Goal: Find specific page/section: Find specific page/section

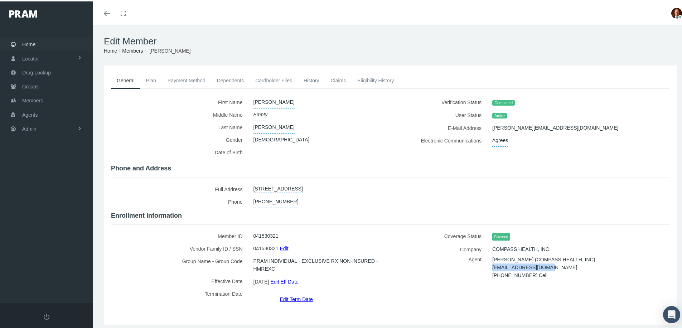
click at [28, 43] on span "Home" at bounding box center [28, 43] width 13 height 14
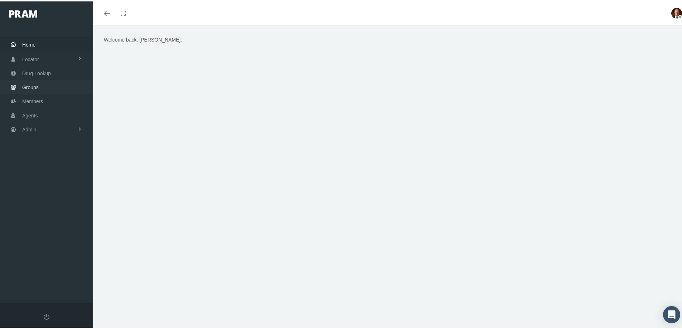
click at [35, 85] on span "Groups" at bounding box center [30, 86] width 16 height 14
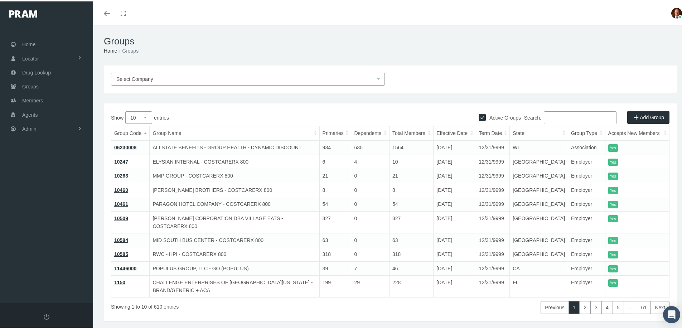
click at [563, 117] on input "Search:" at bounding box center [580, 116] width 73 height 13
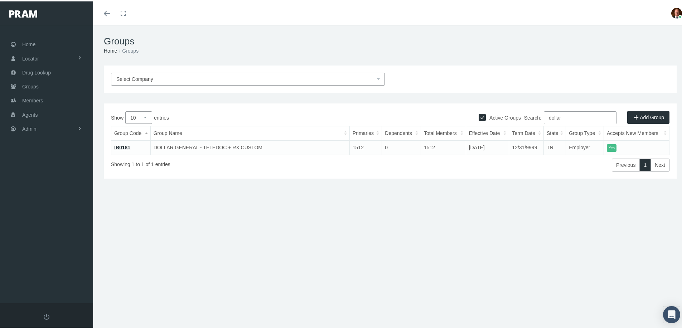
type input "dollar"
click at [117, 147] on link "IB0181" at bounding box center [122, 146] width 16 height 6
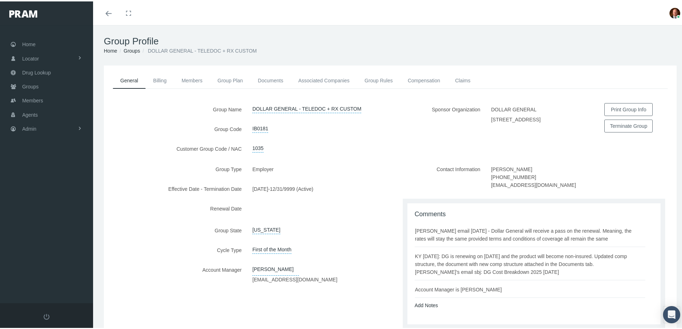
click at [581, 160] on div "Sponsor Organization DOLLAR GENERAL 100 MISSION RIDGE, GOODLETTSVILLE, TN 37072…" at bounding box center [533, 132] width 286 height 60
click at [326, 79] on link "Associated Companies" at bounding box center [324, 79] width 66 height 16
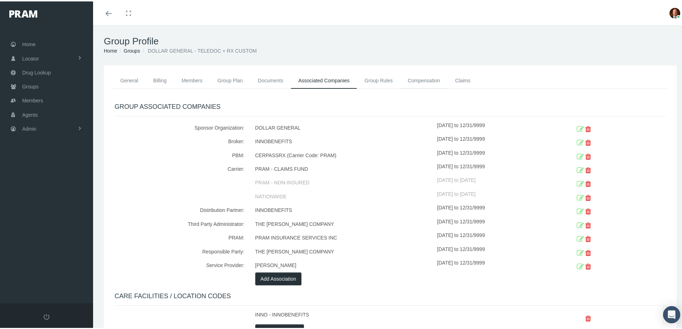
click at [422, 81] on link "Compensation" at bounding box center [423, 79] width 47 height 16
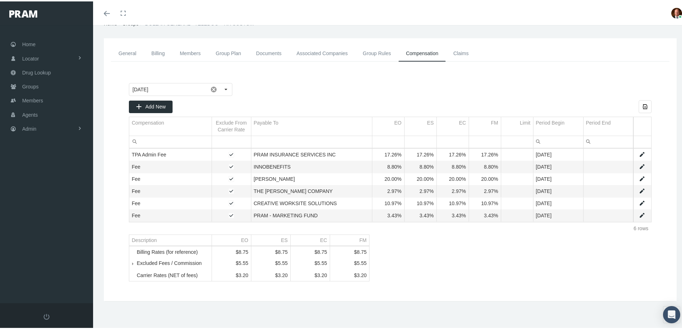
scroll to position [32, 0]
click at [137, 260] on span "Tree list" at bounding box center [137, 262] width 0 height 6
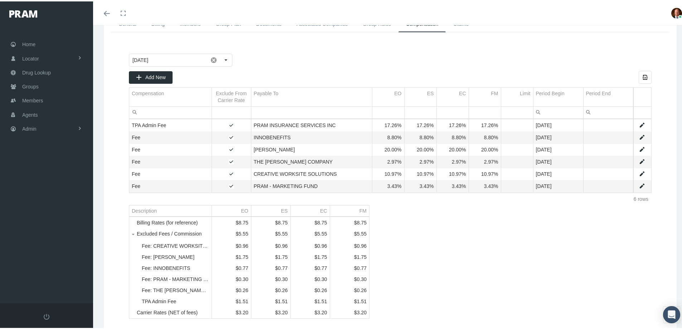
scroll to position [103, 0]
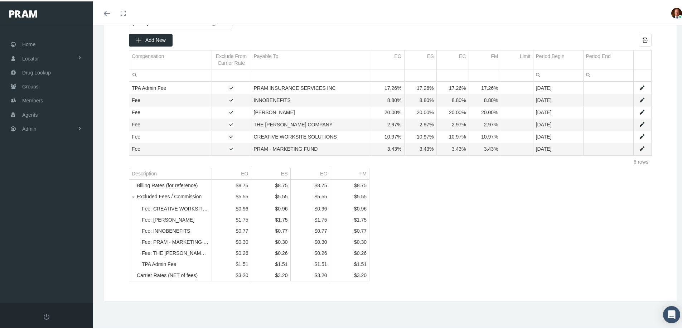
click at [137, 192] on span "Tree list" at bounding box center [137, 195] width 0 height 6
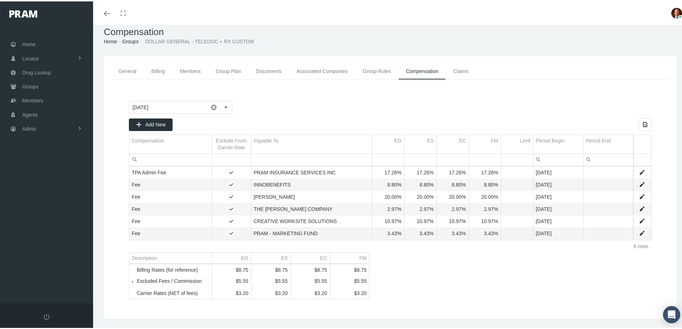
scroll to position [0, 0]
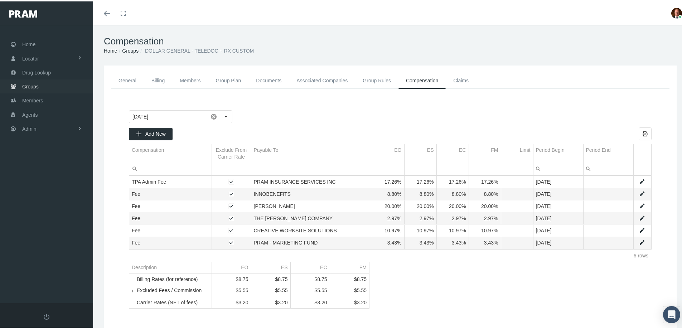
click at [29, 84] on span "Groups" at bounding box center [30, 85] width 16 height 14
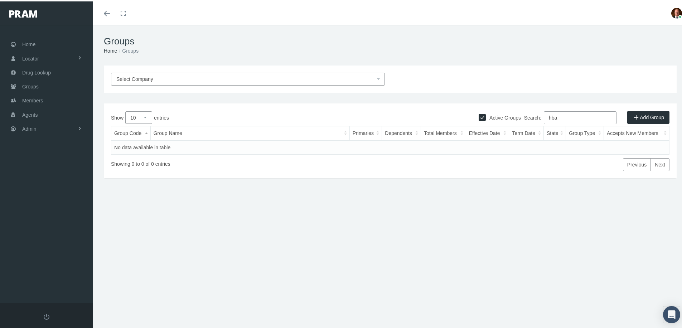
drag, startPoint x: 558, startPoint y: 117, endPoint x: 541, endPoint y: 121, distance: 16.8
click at [544, 121] on input "hba" at bounding box center [580, 116] width 73 height 13
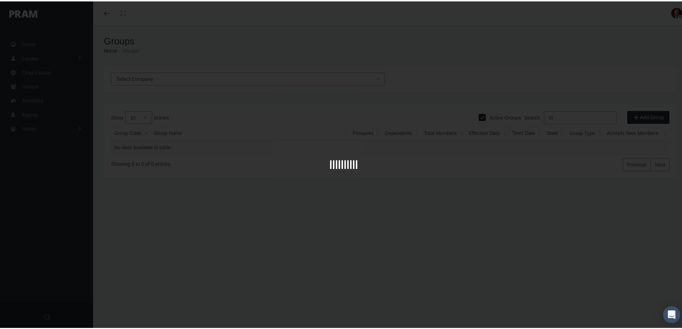
type input "t"
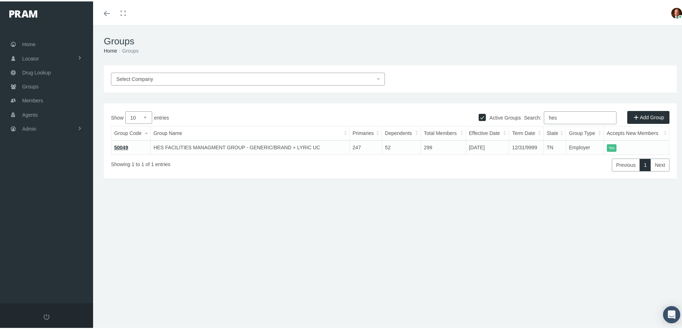
type input "hes"
click at [120, 145] on link "50049" at bounding box center [121, 146] width 14 height 6
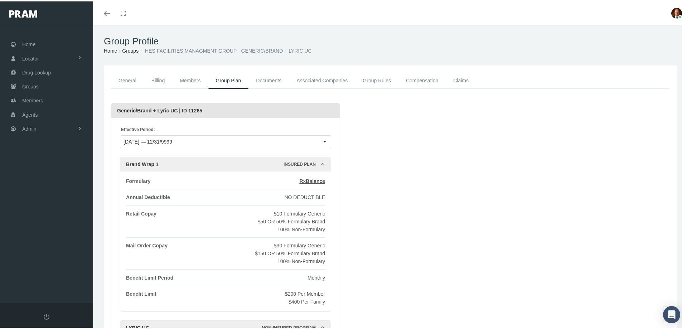
click at [310, 78] on link "Associated Companies" at bounding box center [322, 79] width 66 height 16
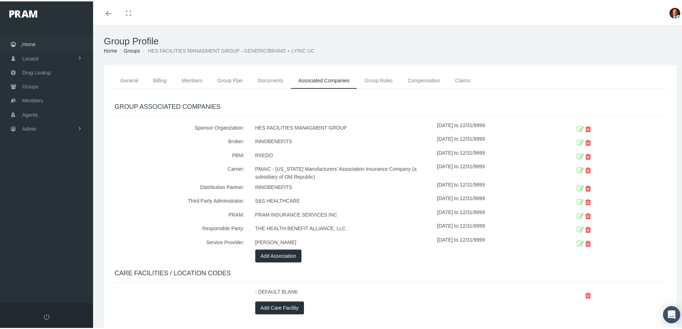
click at [29, 40] on span "Home" at bounding box center [28, 43] width 13 height 14
